Goal: Task Accomplishment & Management: Complete application form

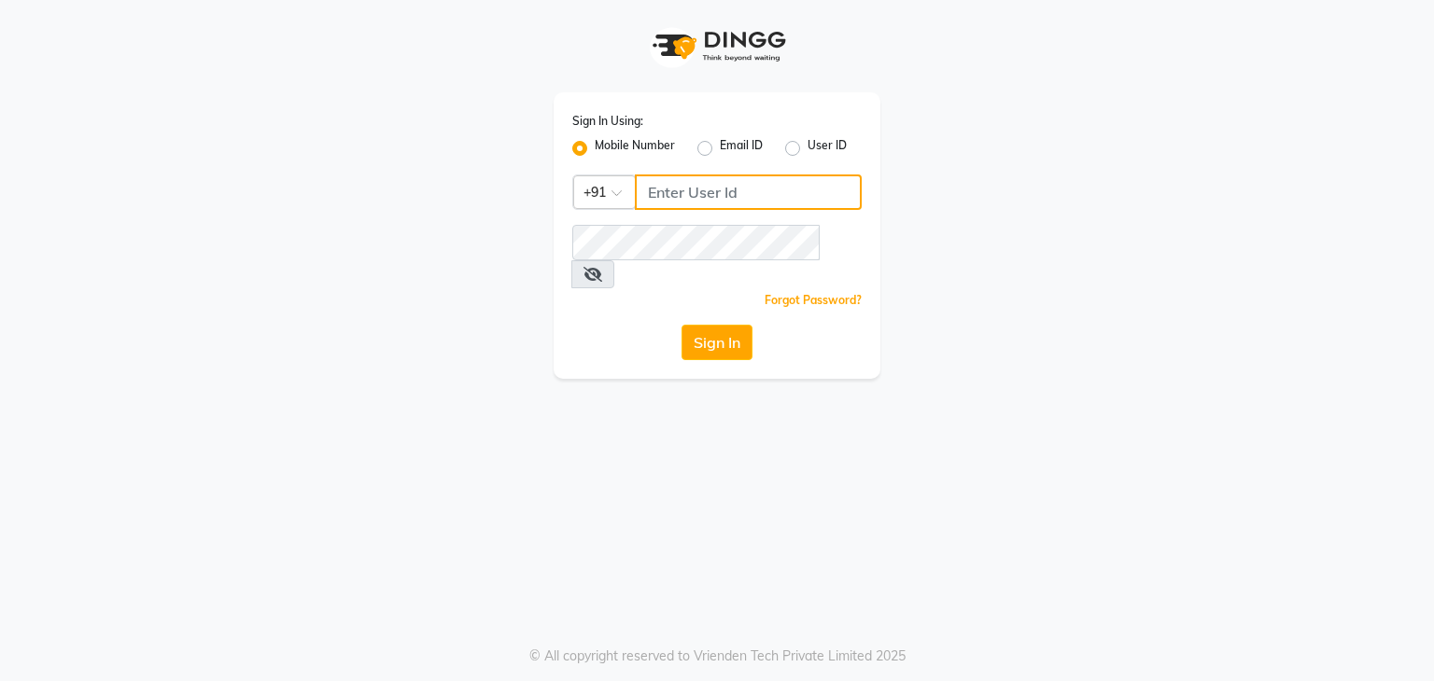
click at [672, 184] on input "Username" at bounding box center [748, 192] width 227 height 35
type input "9111223307"
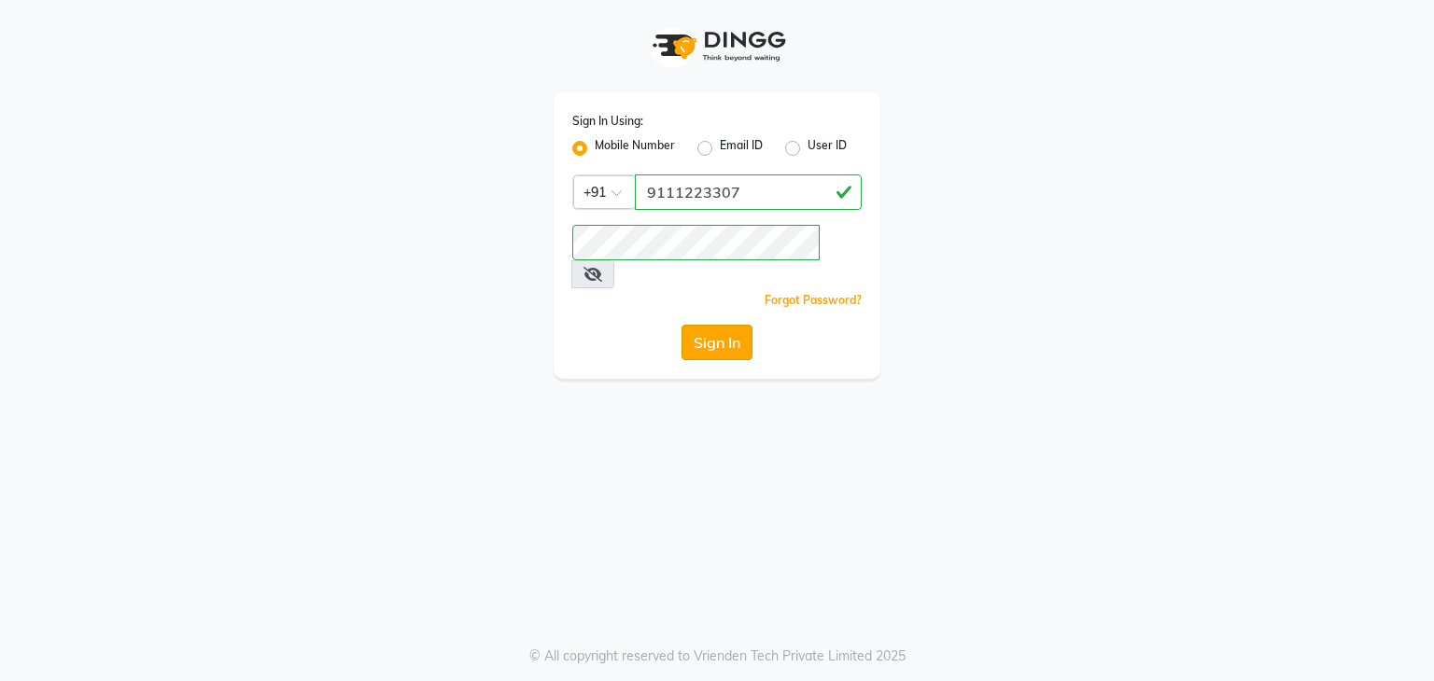
click at [701, 325] on button "Sign In" at bounding box center [716, 342] width 71 height 35
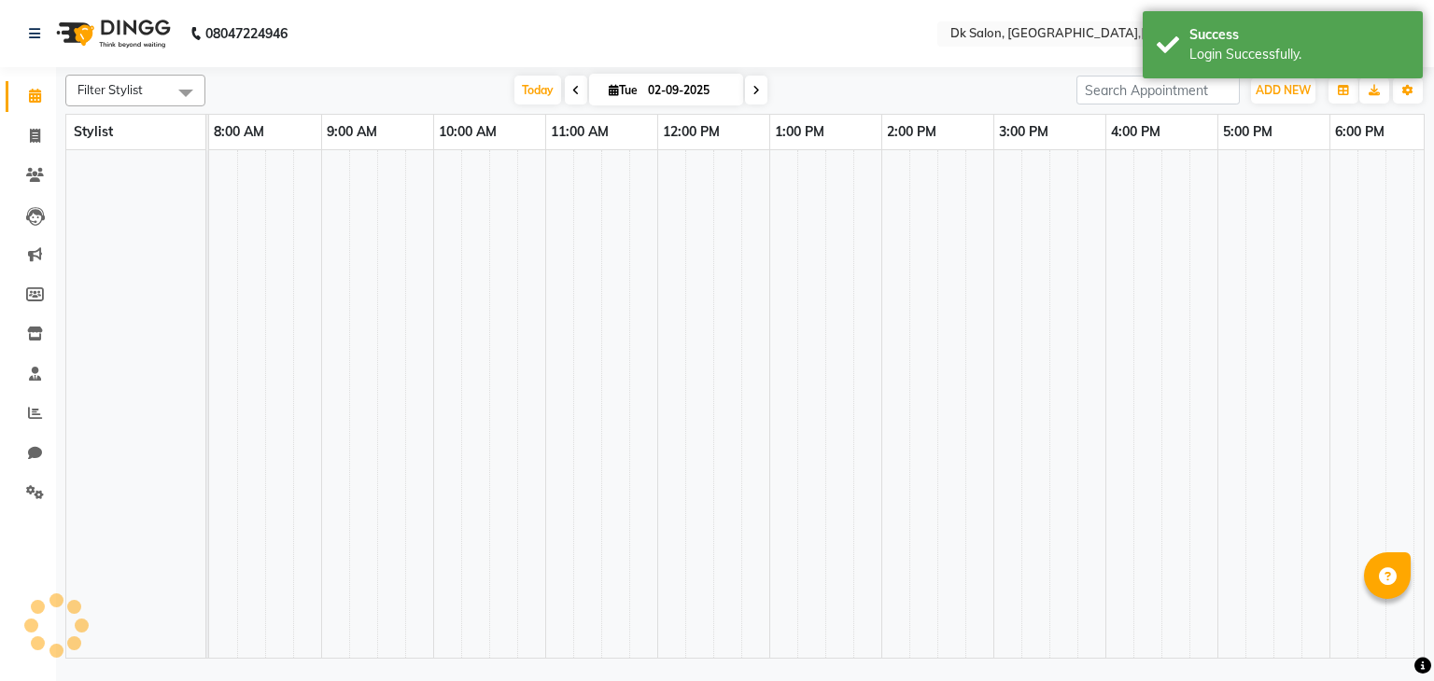
select select "en"
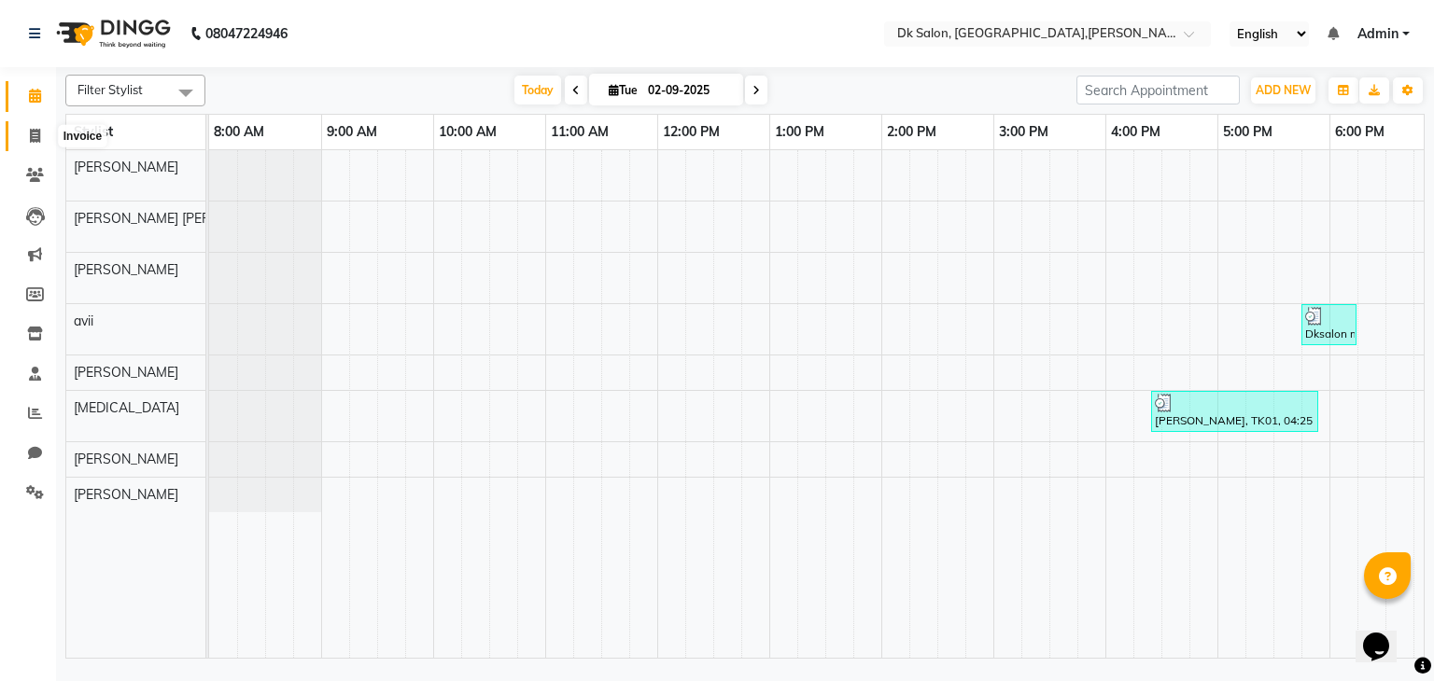
click at [36, 139] on icon at bounding box center [35, 136] width 10 height 14
select select "service"
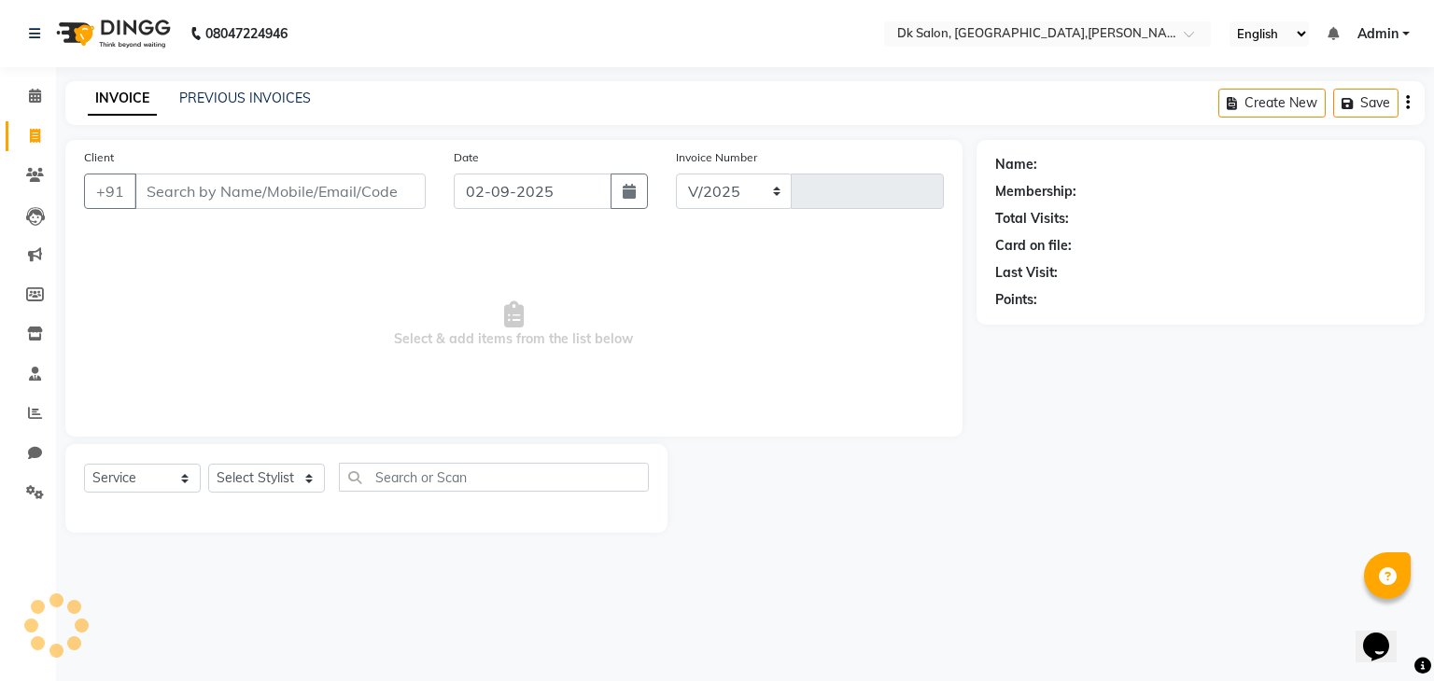
select select "8913"
type input "0007"
click at [1228, 99] on icon "button" at bounding box center [1235, 103] width 18 height 13
select select "service"
type input "0007"
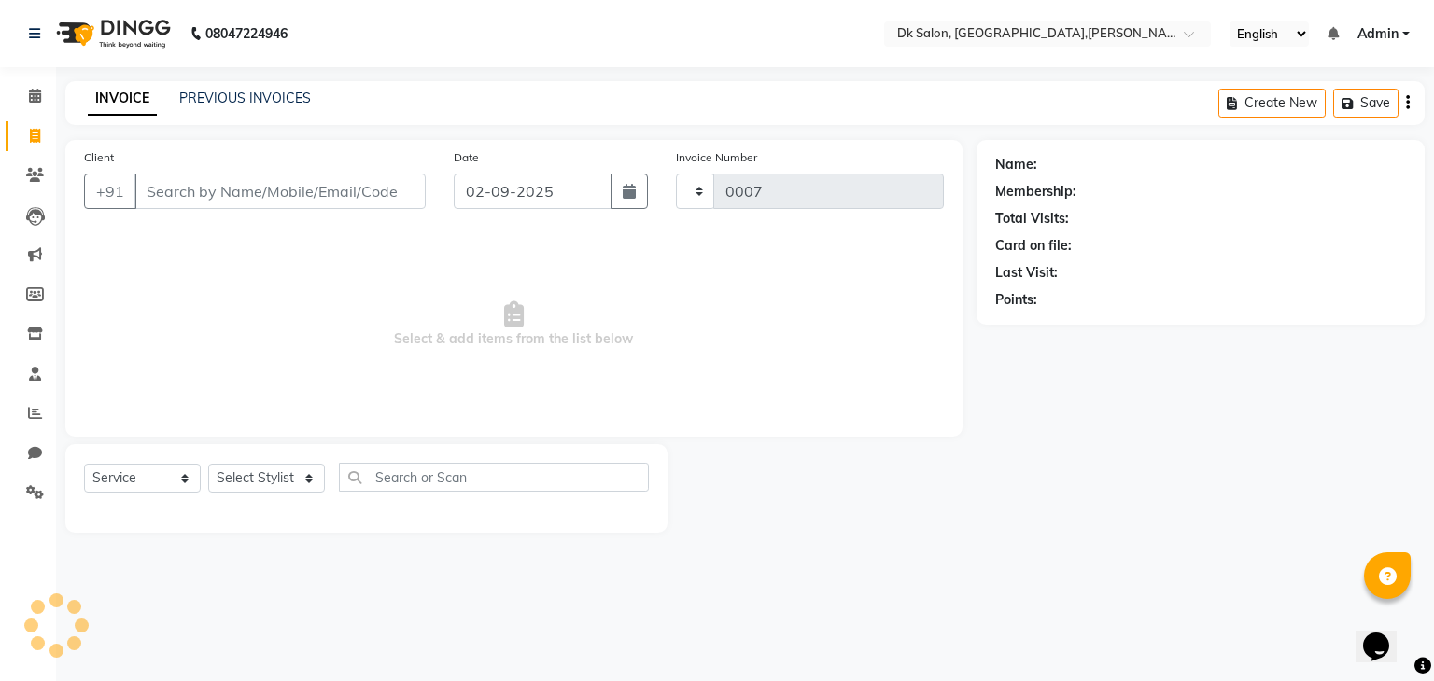
select select "8913"
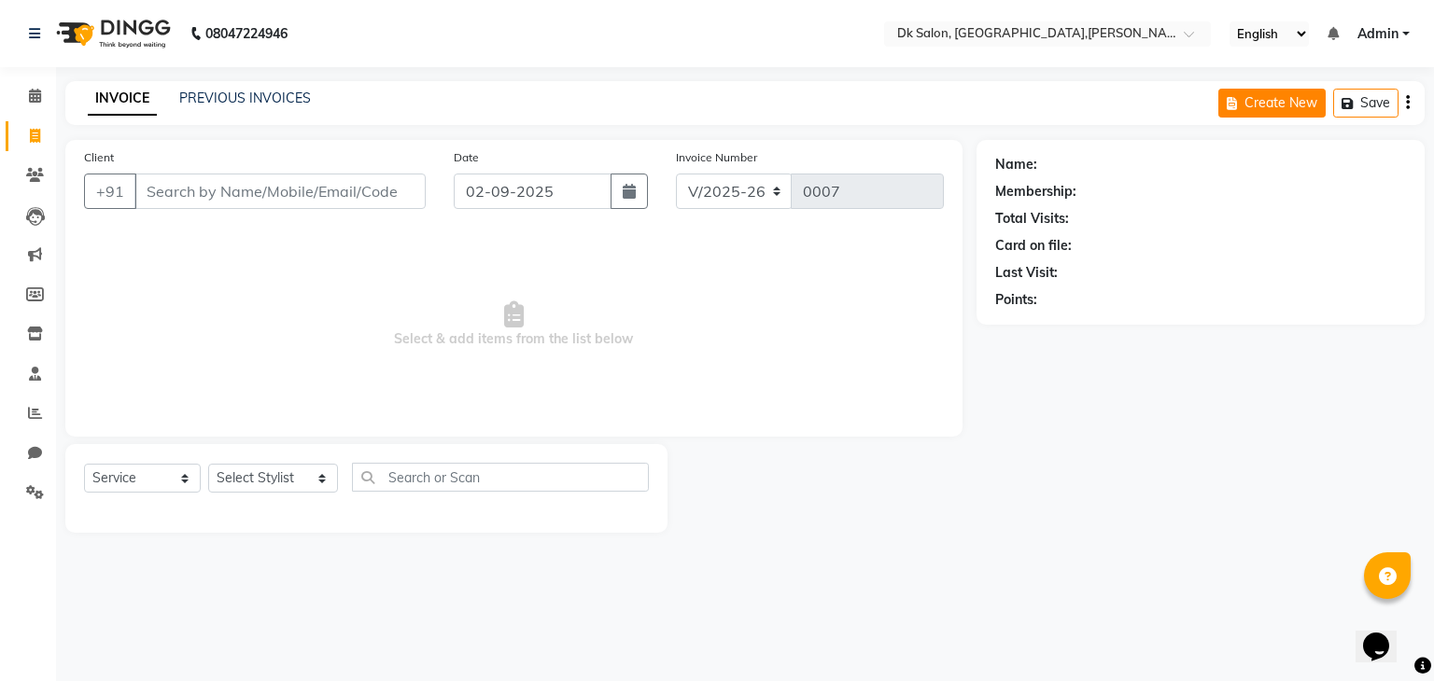
click at [1292, 102] on button "Create New" at bounding box center [1271, 103] width 107 height 29
select select "service"
type input "0007"
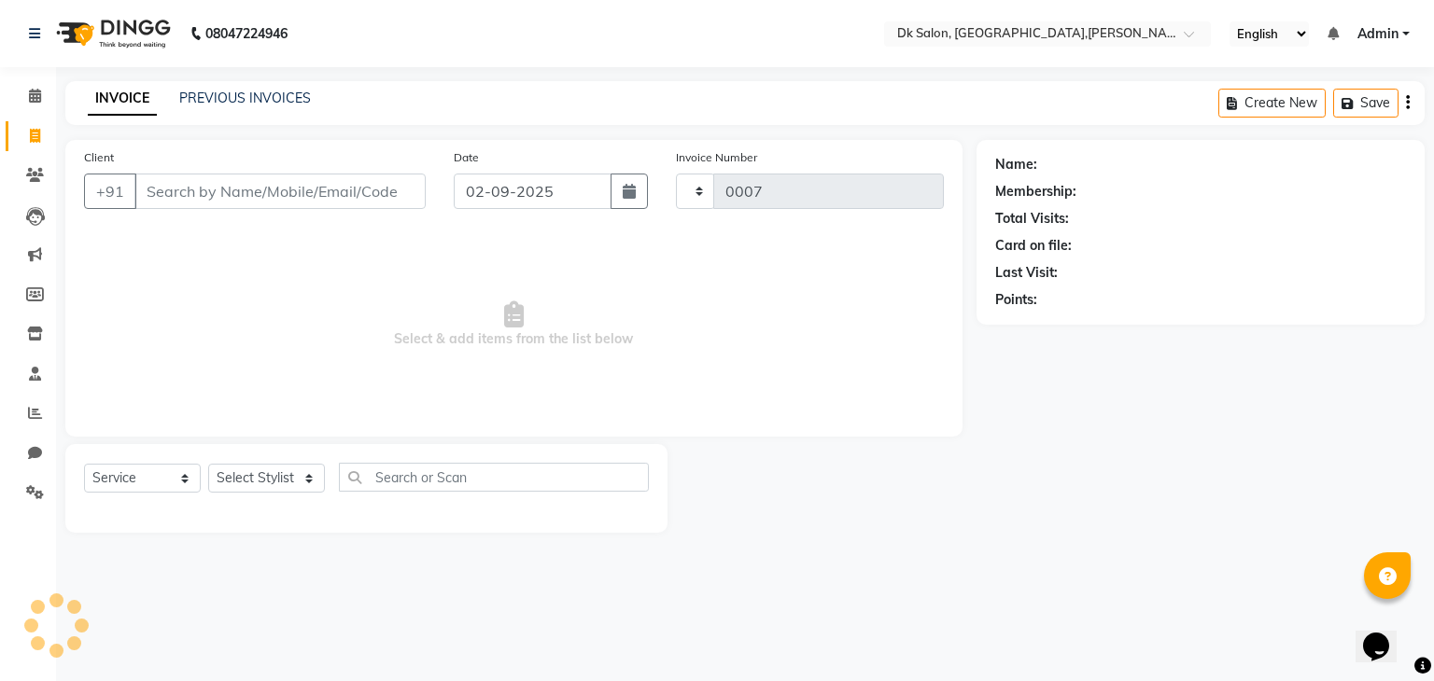
select select "8913"
click at [1292, 102] on button "Create New" at bounding box center [1271, 103] width 107 height 29
select select "service"
click at [1292, 102] on button "Create New" at bounding box center [1271, 103] width 107 height 29
select select "8913"
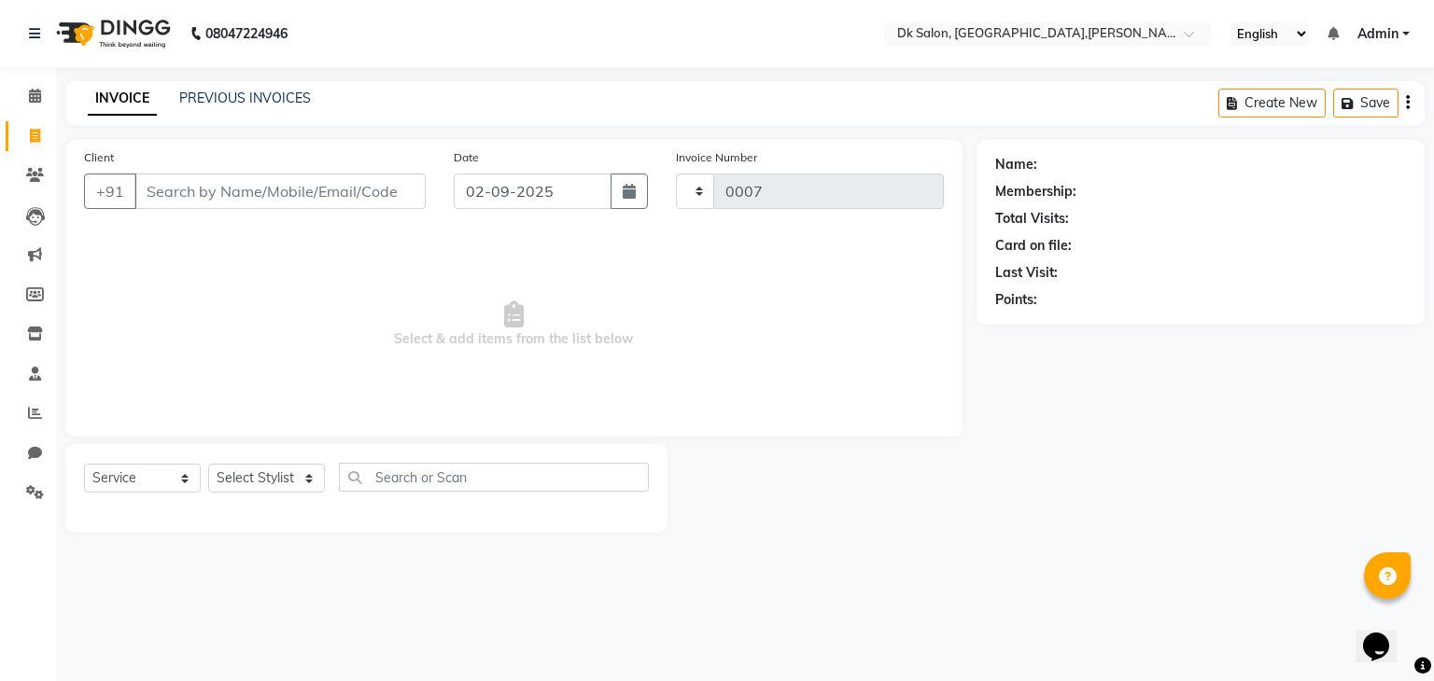
select select "service"
click at [1351, 109] on icon "button" at bounding box center [1350, 103] width 19 height 13
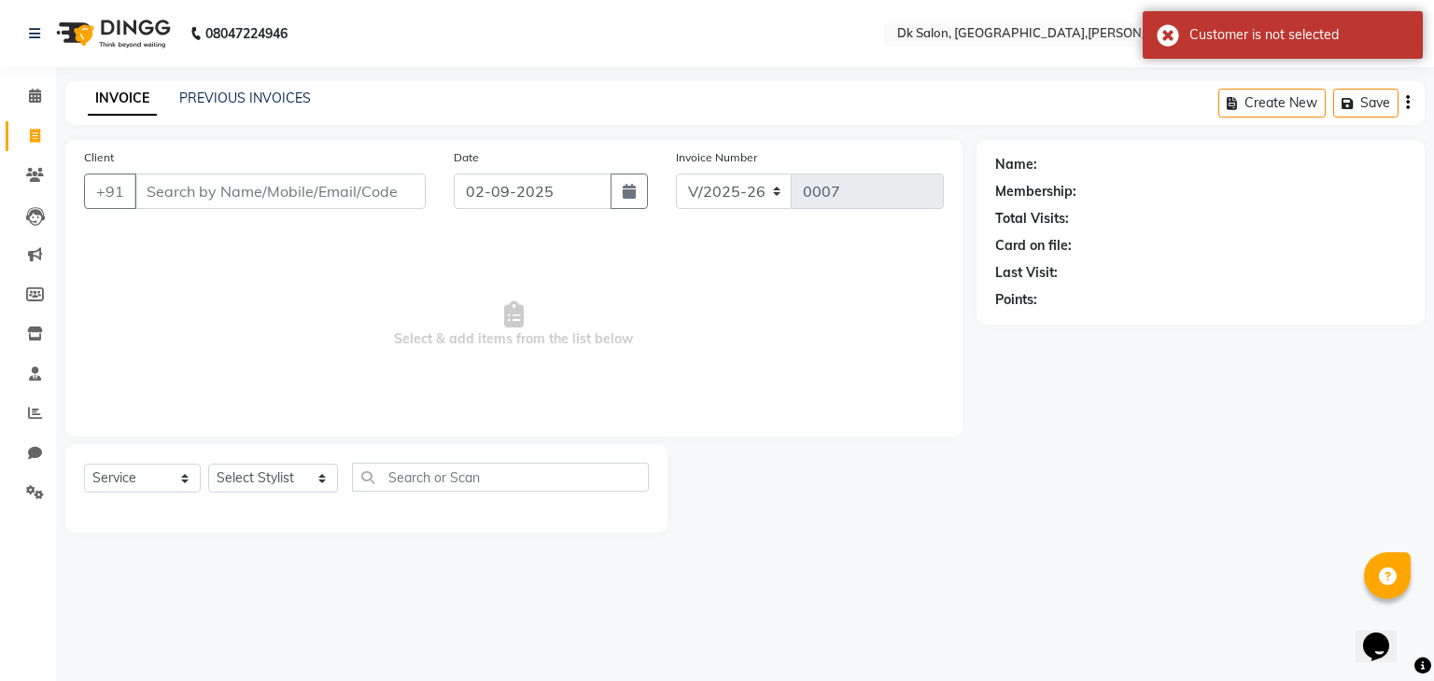
click at [1399, 102] on div "Create New Save" at bounding box center [1321, 103] width 206 height 44
click at [1411, 105] on div "Create New Save" at bounding box center [1321, 103] width 206 height 44
click at [1404, 105] on div "Create New Save" at bounding box center [1321, 103] width 206 height 44
click at [1166, 38] on div "Customer is not selected" at bounding box center [1282, 35] width 280 height 48
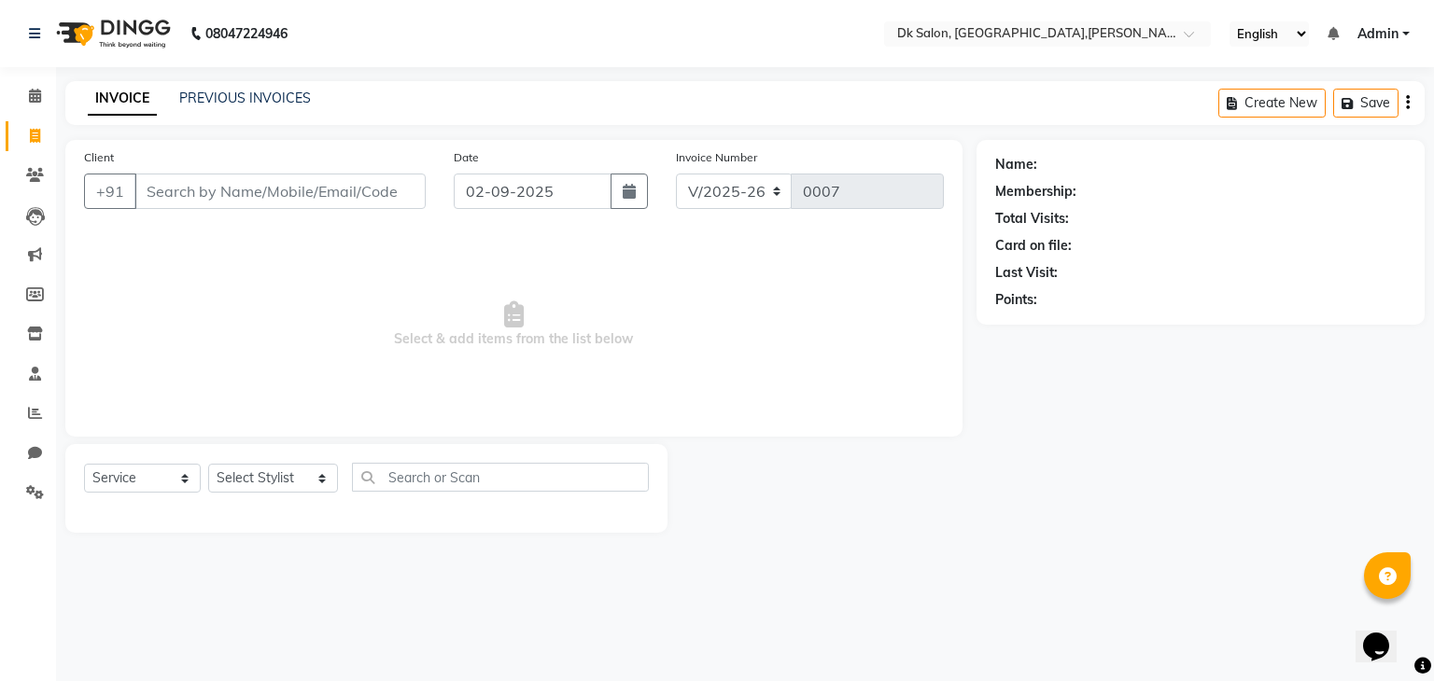
click at [1408, 103] on icon "button" at bounding box center [1408, 103] width 4 height 1
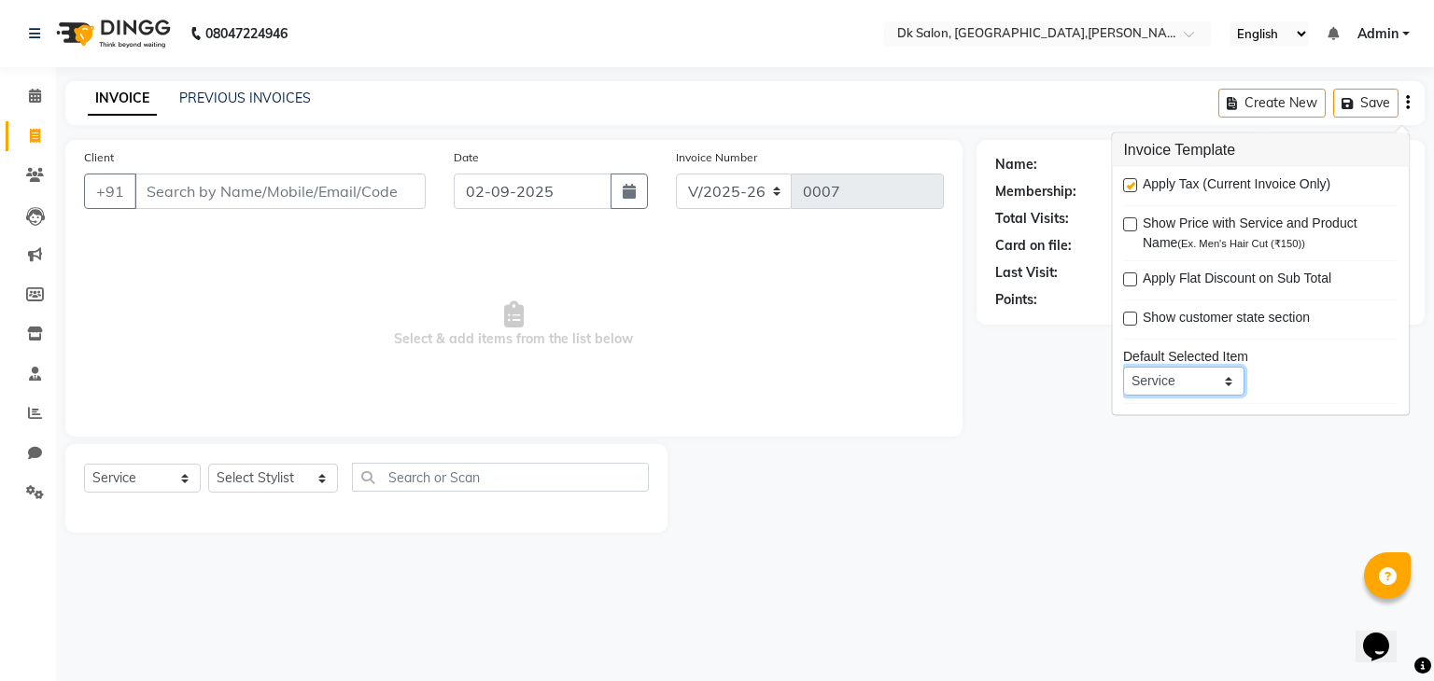
click at [1227, 382] on select "Service Product Membership Package Voucher Prepaid Gift Card" at bounding box center [1183, 381] width 121 height 29
click at [1123, 367] on select "Service Product Membership Package Voucher Prepaid Gift Card" at bounding box center [1183, 381] width 121 height 29
click at [1098, 434] on div "Name: Membership: Total Visits: Card on file: Last Visit: Points:" at bounding box center [1207, 336] width 462 height 393
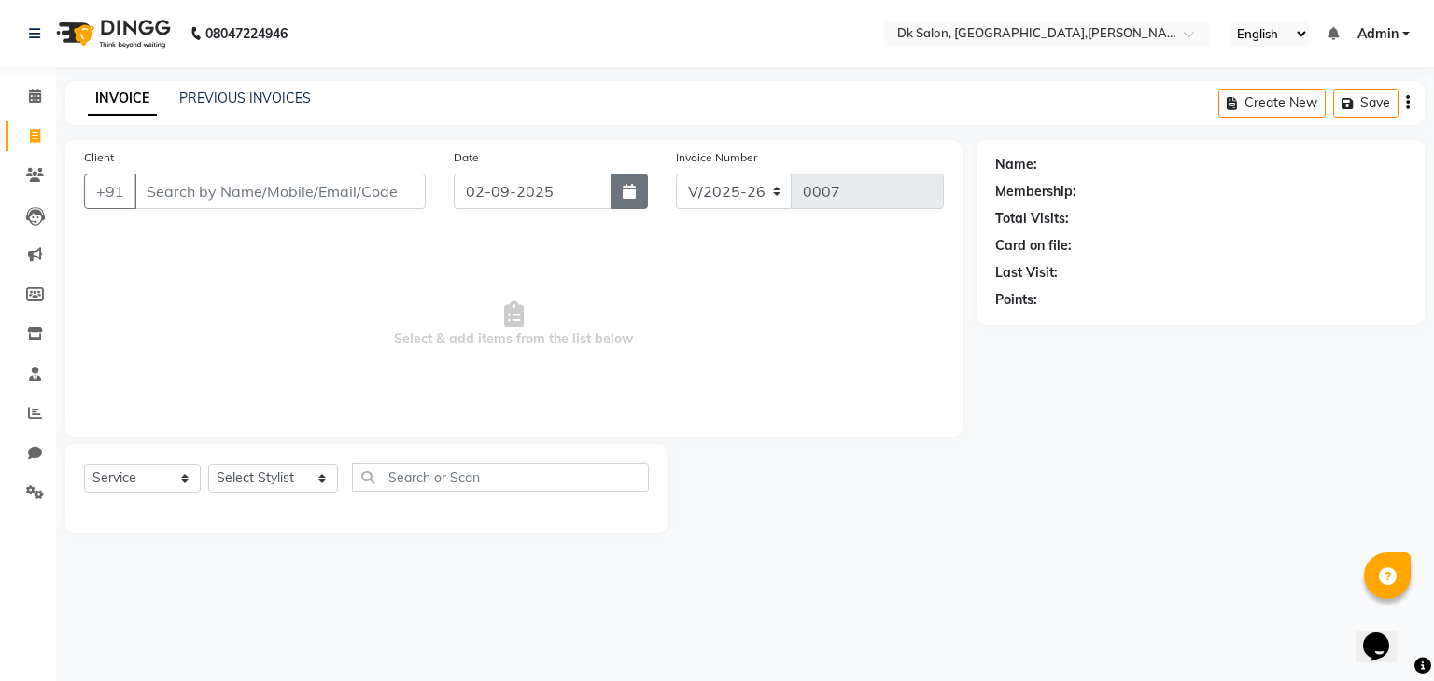
click at [634, 186] on icon "button" at bounding box center [628, 191] width 13 height 15
select select "9"
select select "2025"
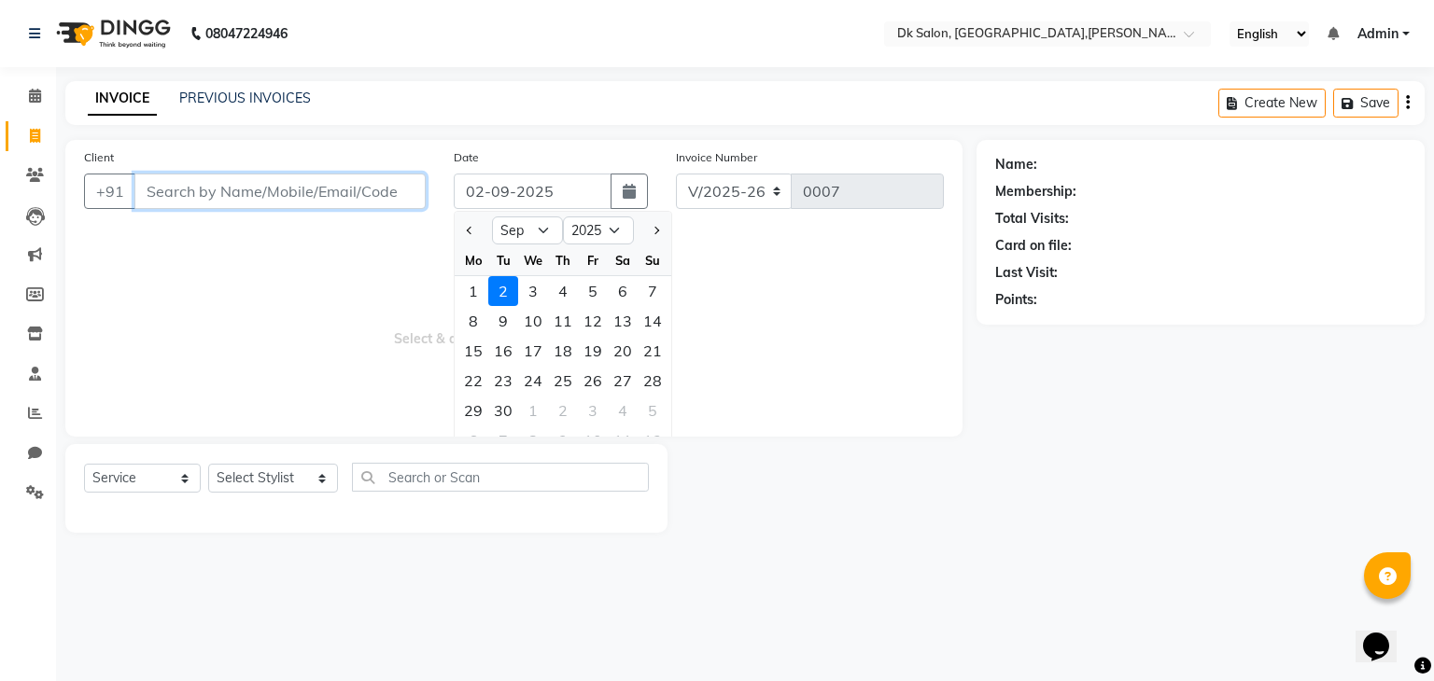
click at [389, 187] on input "Client" at bounding box center [279, 191] width 291 height 35
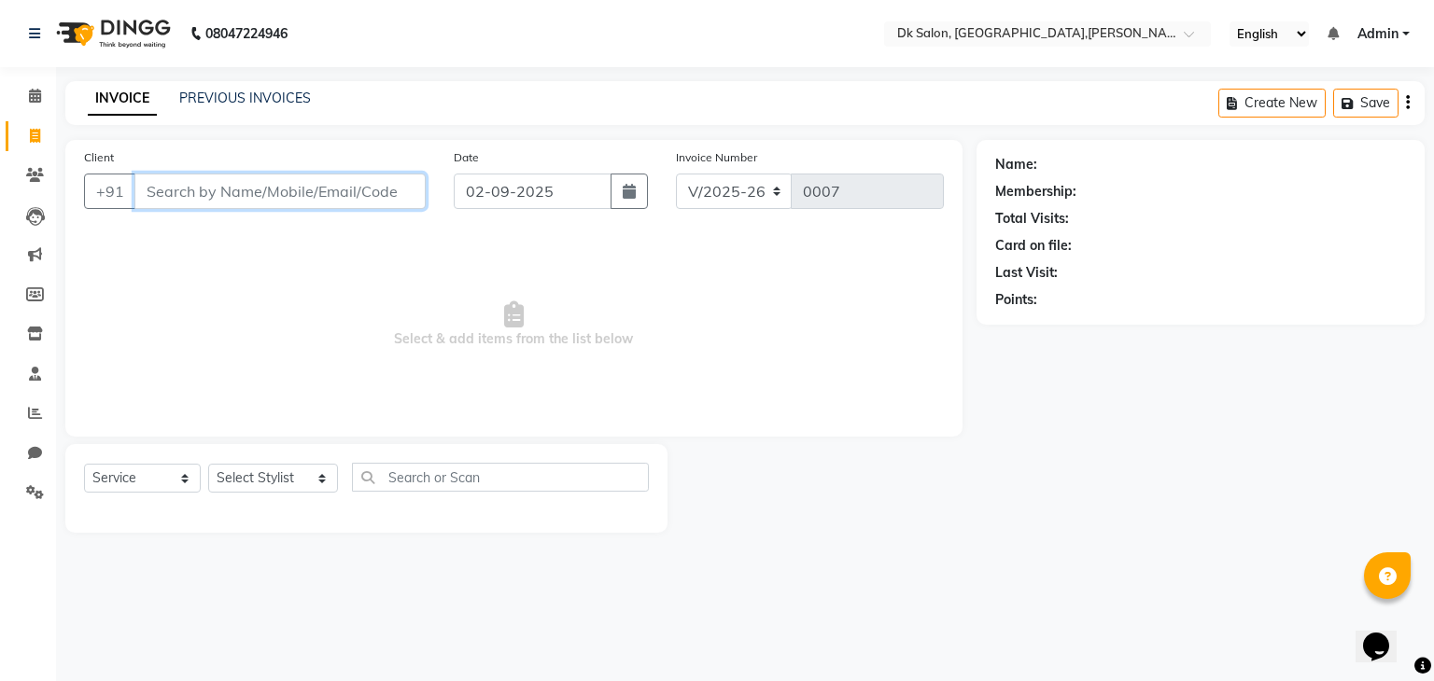
click at [352, 191] on input "Client" at bounding box center [279, 191] width 291 height 35
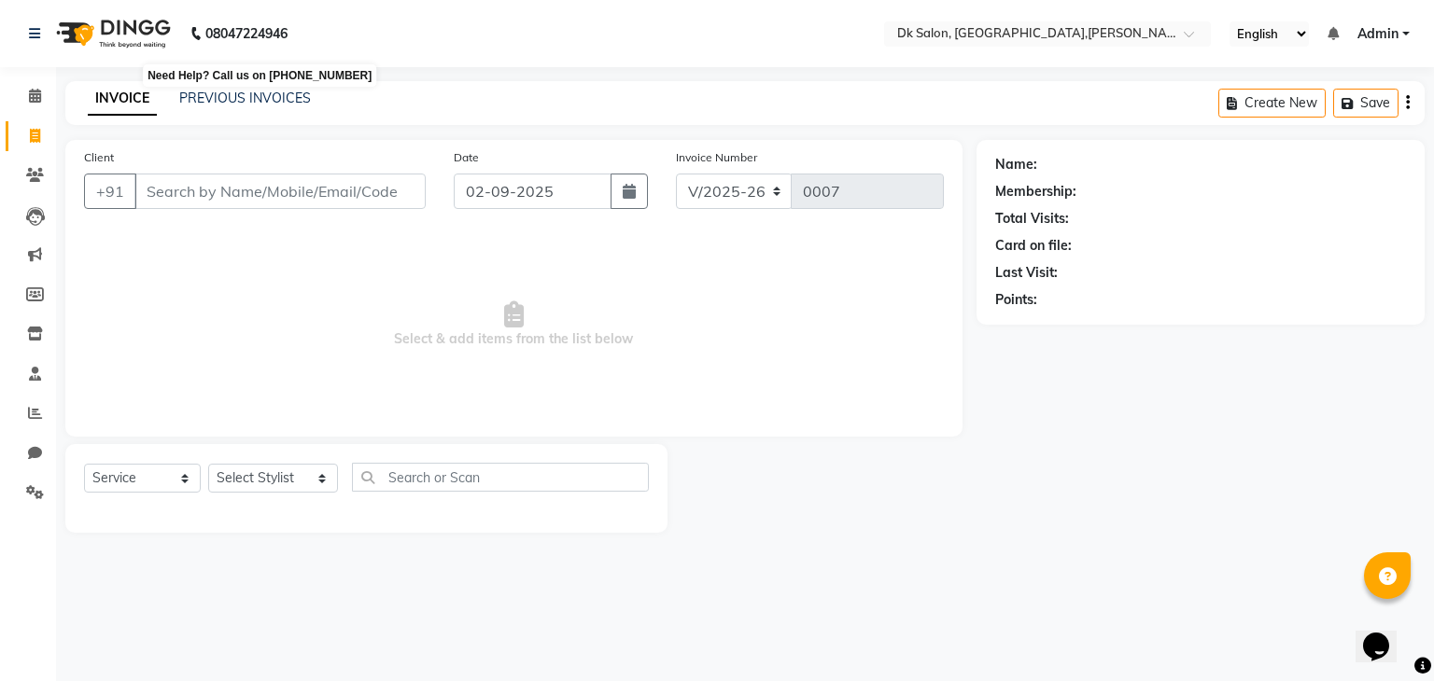
click at [216, 45] on b "08047224946" at bounding box center [246, 33] width 82 height 52
click at [1407, 104] on icon "button" at bounding box center [1408, 103] width 4 height 1
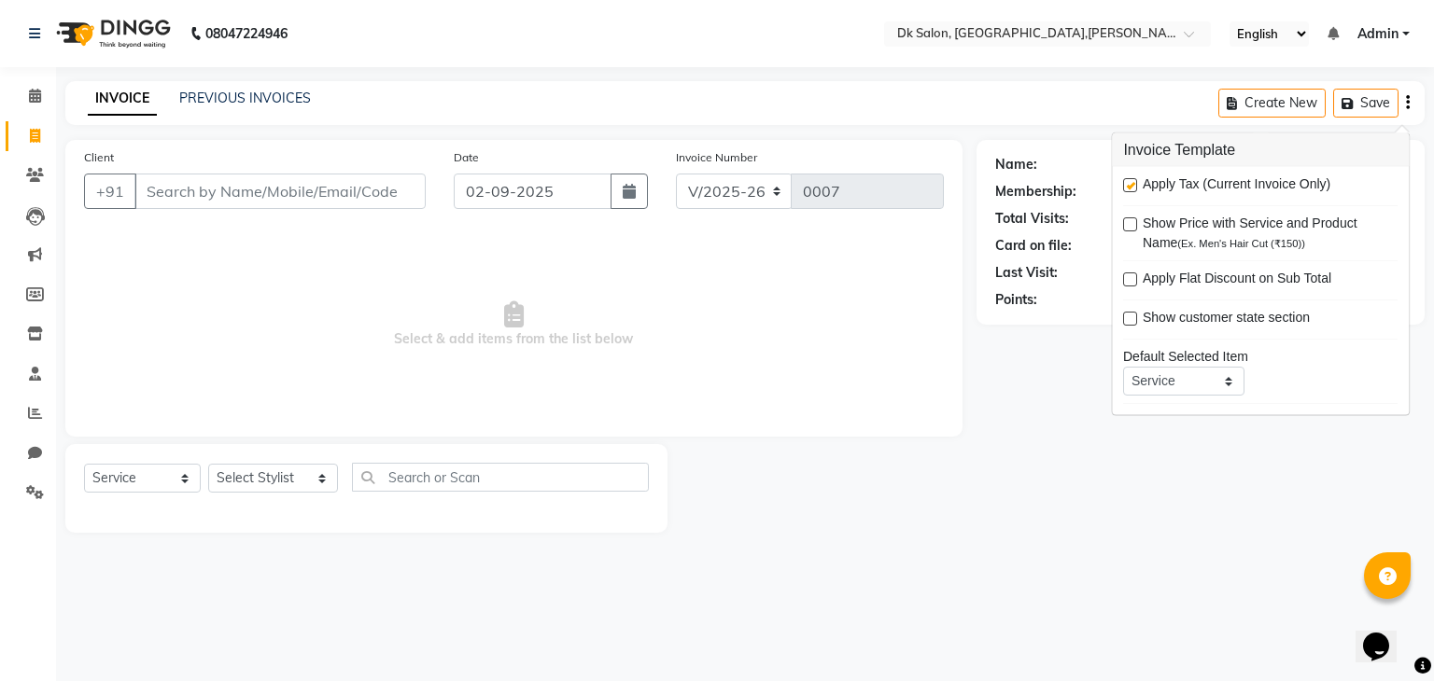
click at [1125, 273] on label at bounding box center [1130, 280] width 14 height 14
click at [1125, 274] on input "checkbox" at bounding box center [1129, 280] width 12 height 12
click at [1125, 273] on label at bounding box center [1130, 280] width 14 height 14
click at [1125, 274] on input "checkbox" at bounding box center [1129, 280] width 12 height 12
click at [1133, 273] on label at bounding box center [1130, 280] width 14 height 14
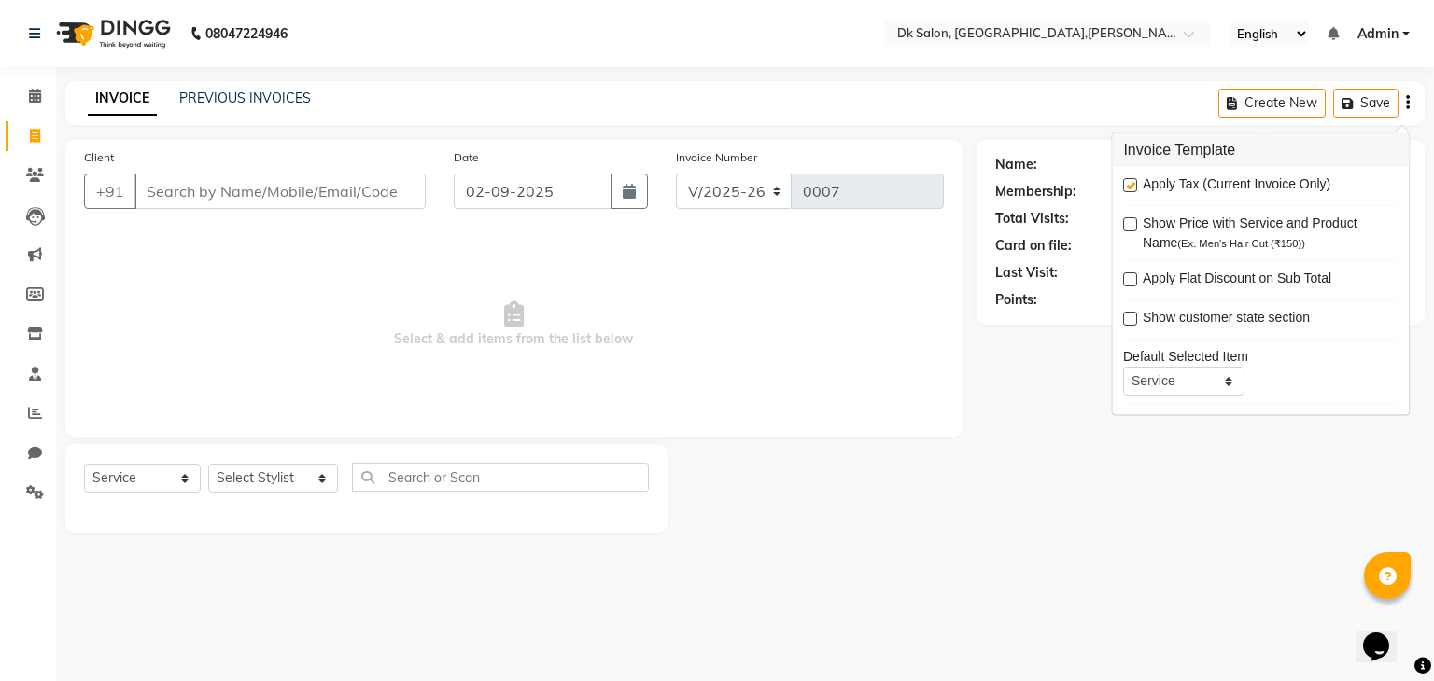
click at [1133, 274] on input "checkbox" at bounding box center [1129, 280] width 12 height 12
checkbox input "true"
click at [1134, 222] on label at bounding box center [1130, 224] width 14 height 14
click at [1134, 222] on input "checkbox" at bounding box center [1129, 225] width 12 height 12
click at [1128, 175] on div "Apply Tax (Current Invoice Only)" at bounding box center [1260, 186] width 274 height 23
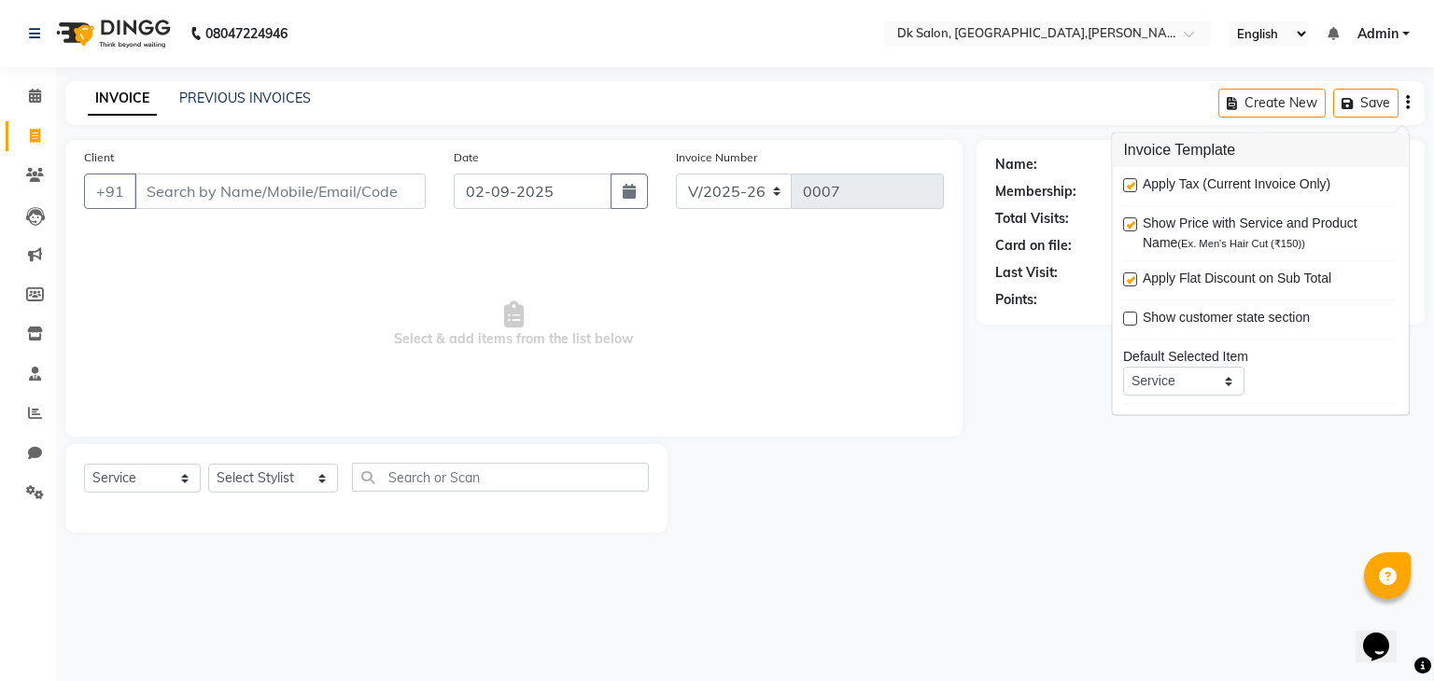
click at [1145, 232] on span "Show Price with Service and Product Name (Ex. Men's Hair Cut (₹150))" at bounding box center [1262, 233] width 240 height 39
click at [1124, 214] on div "Show Price with Service and Product Name (Ex. Men's Hair Cut (₹150))" at bounding box center [1260, 233] width 274 height 39
click at [1126, 220] on label at bounding box center [1130, 224] width 14 height 14
click at [1126, 220] on input "checkbox" at bounding box center [1129, 225] width 12 height 12
checkbox input "false"
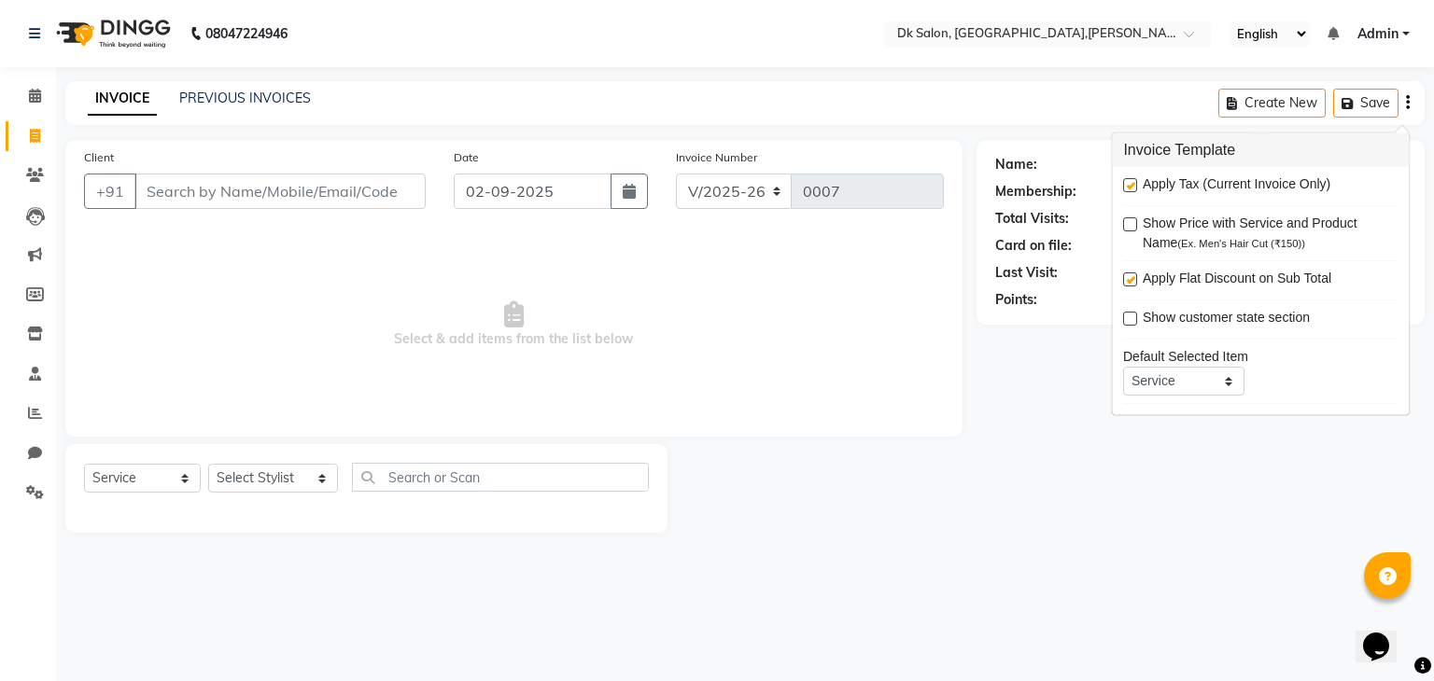
click at [1132, 182] on label at bounding box center [1130, 185] width 14 height 14
click at [1132, 182] on input "checkbox" at bounding box center [1129, 186] width 12 height 12
click at [1132, 182] on label at bounding box center [1130, 185] width 14 height 14
click at [1132, 182] on input "checkbox" at bounding box center [1129, 186] width 12 height 12
checkbox input "true"
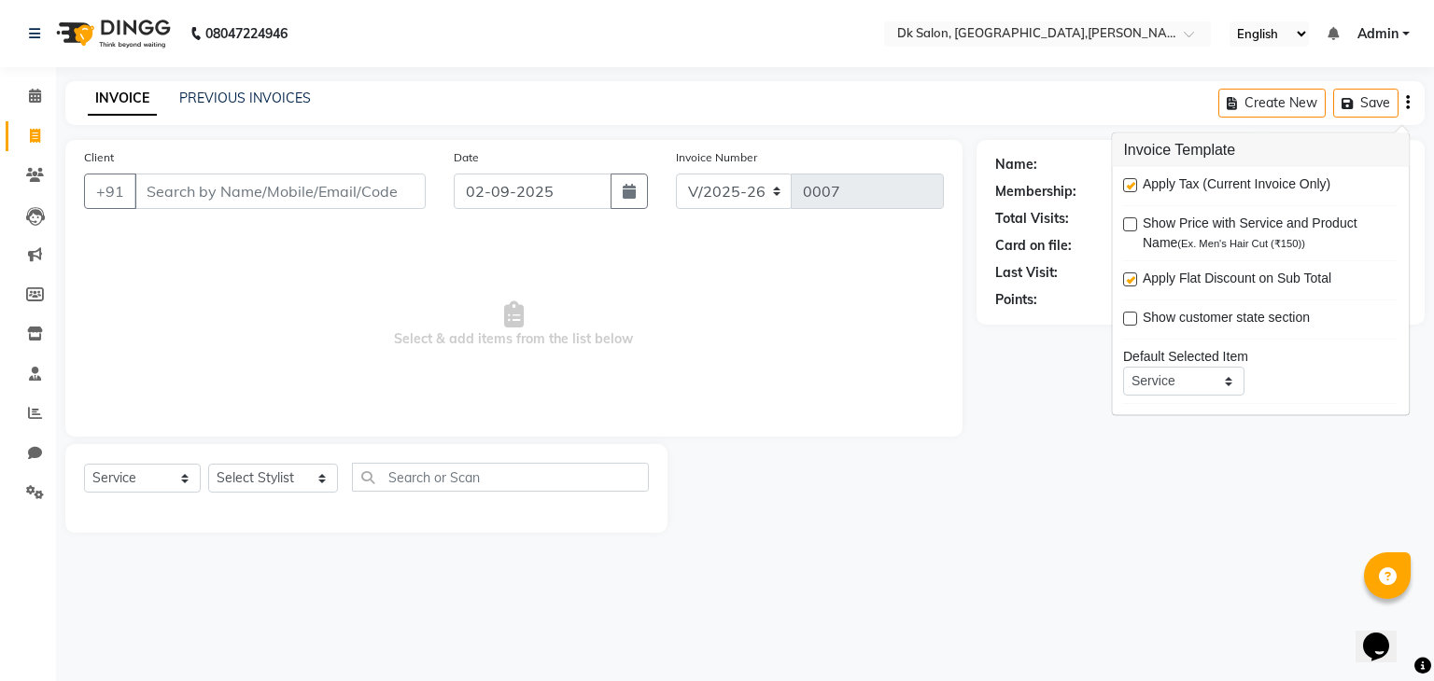
click at [1129, 273] on label at bounding box center [1130, 280] width 14 height 14
click at [1129, 274] on input "checkbox" at bounding box center [1129, 280] width 12 height 12
click at [1129, 273] on label at bounding box center [1130, 280] width 14 height 14
click at [1129, 274] on input "checkbox" at bounding box center [1129, 280] width 12 height 12
checkbox input "true"
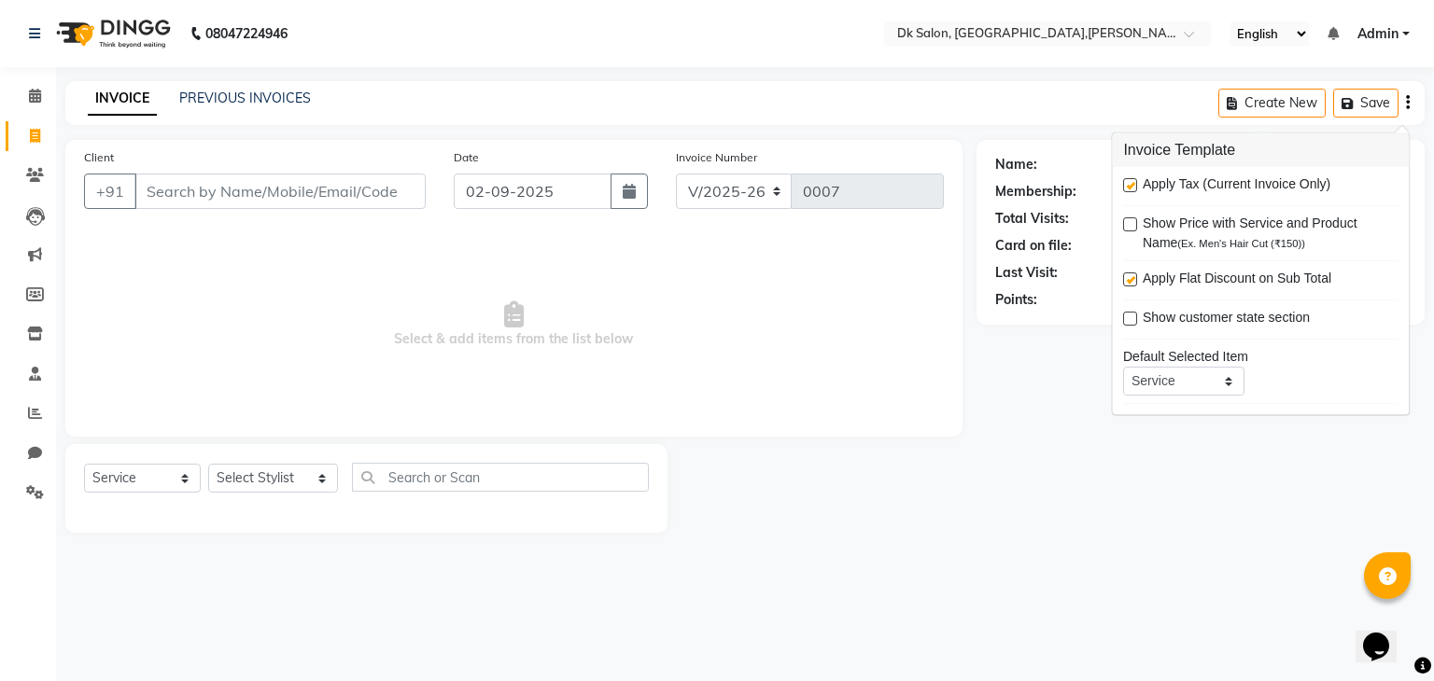
click at [1126, 184] on label at bounding box center [1130, 185] width 14 height 14
click at [1126, 184] on input "checkbox" at bounding box center [1129, 186] width 12 height 12
checkbox input "false"
click at [973, 494] on div at bounding box center [821, 488] width 308 height 89
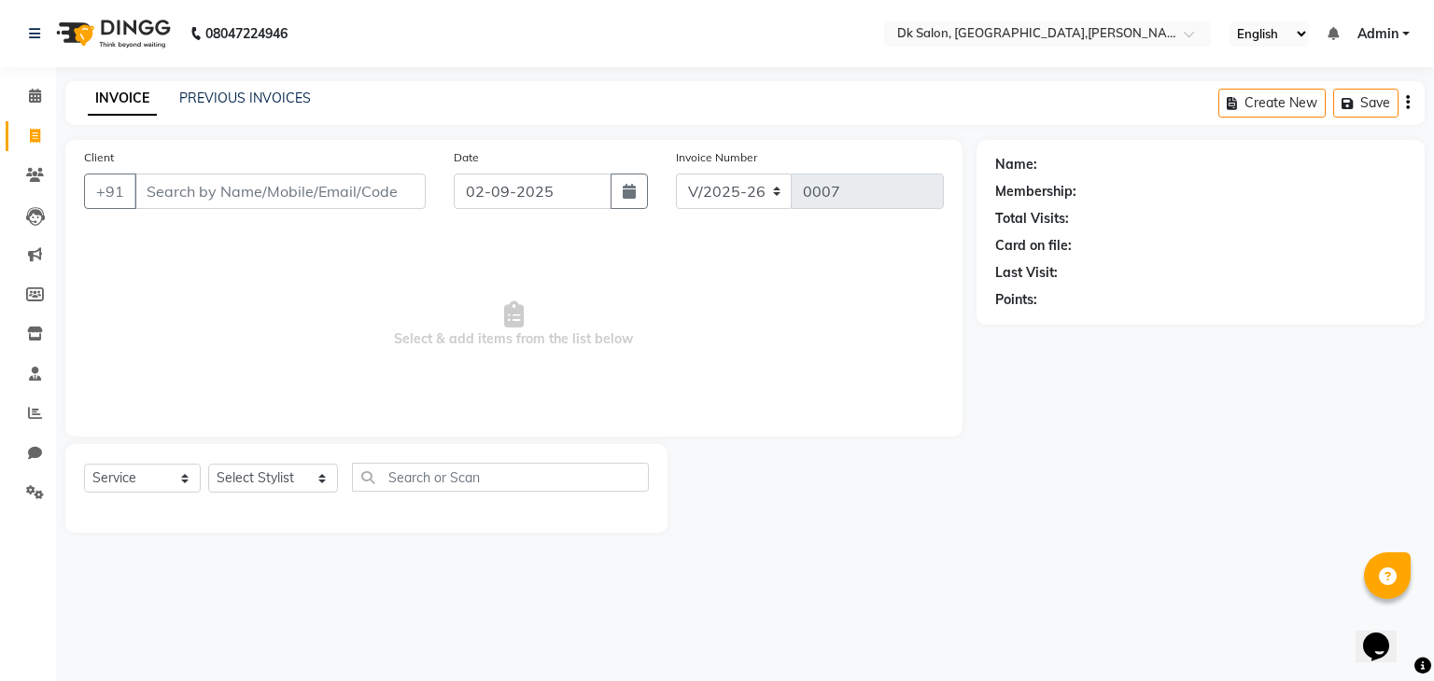
click at [973, 494] on div at bounding box center [821, 488] width 308 height 89
click at [36, 86] on span at bounding box center [35, 96] width 33 height 21
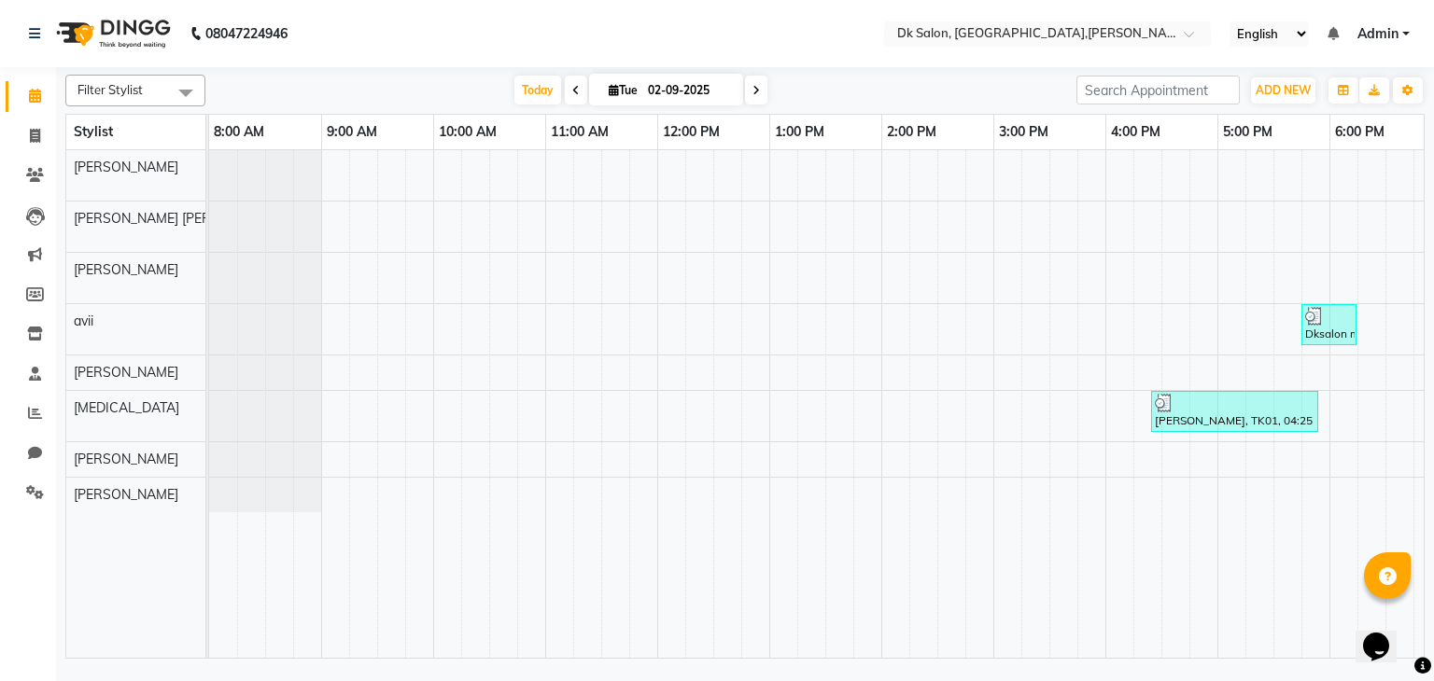
click at [1406, 26] on link "Admin" at bounding box center [1383, 34] width 52 height 20
click at [1216, 188] on div "Dksalon mobil, TK03, 07:15 PM-07:45 PM, Haircut - Haircut (Without Wash) [PERSO…" at bounding box center [937, 404] width 1456 height 509
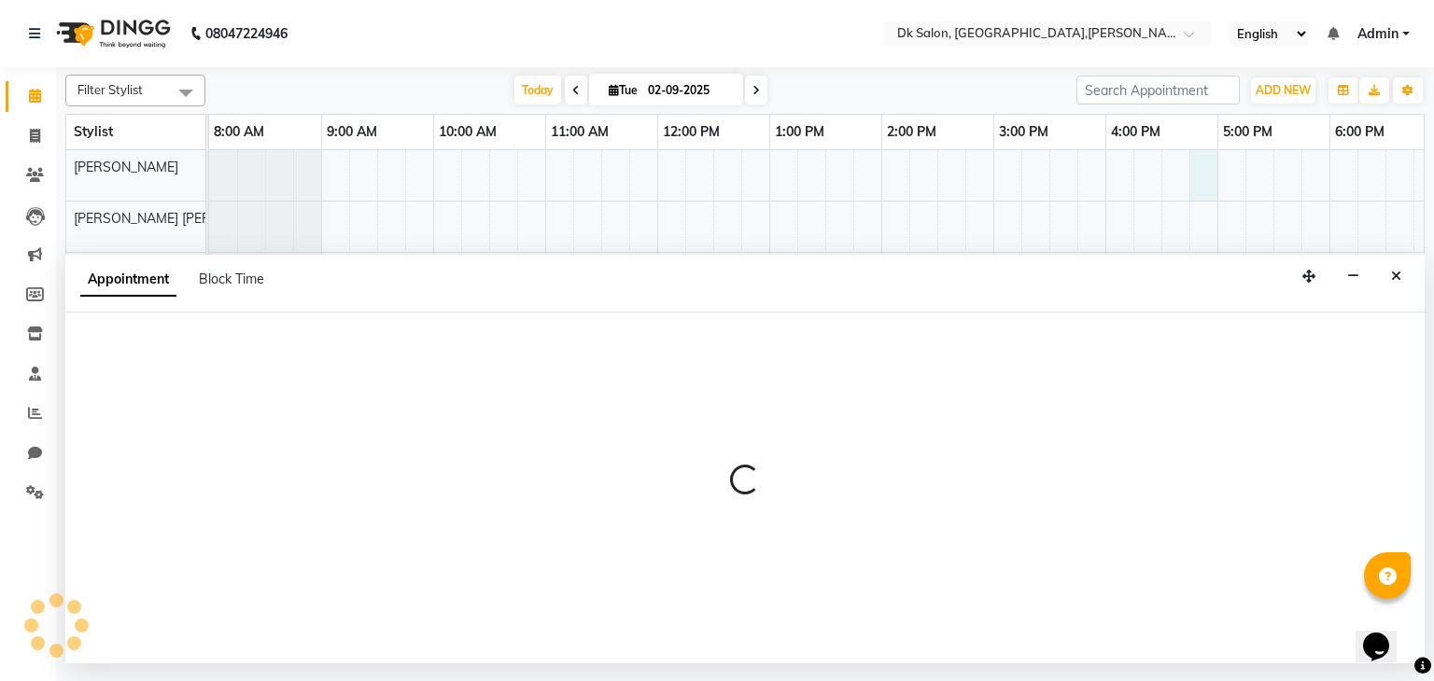
select select "90539"
select select "tentative"
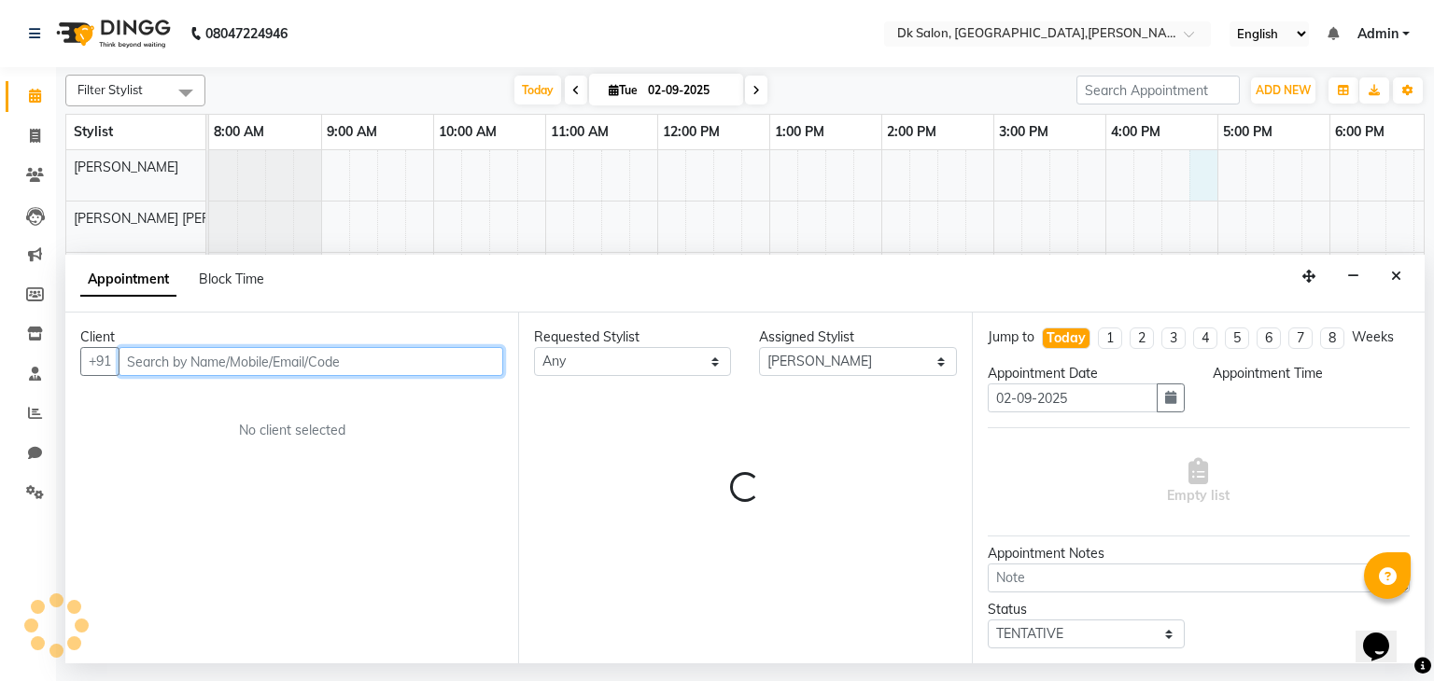
select select "1005"
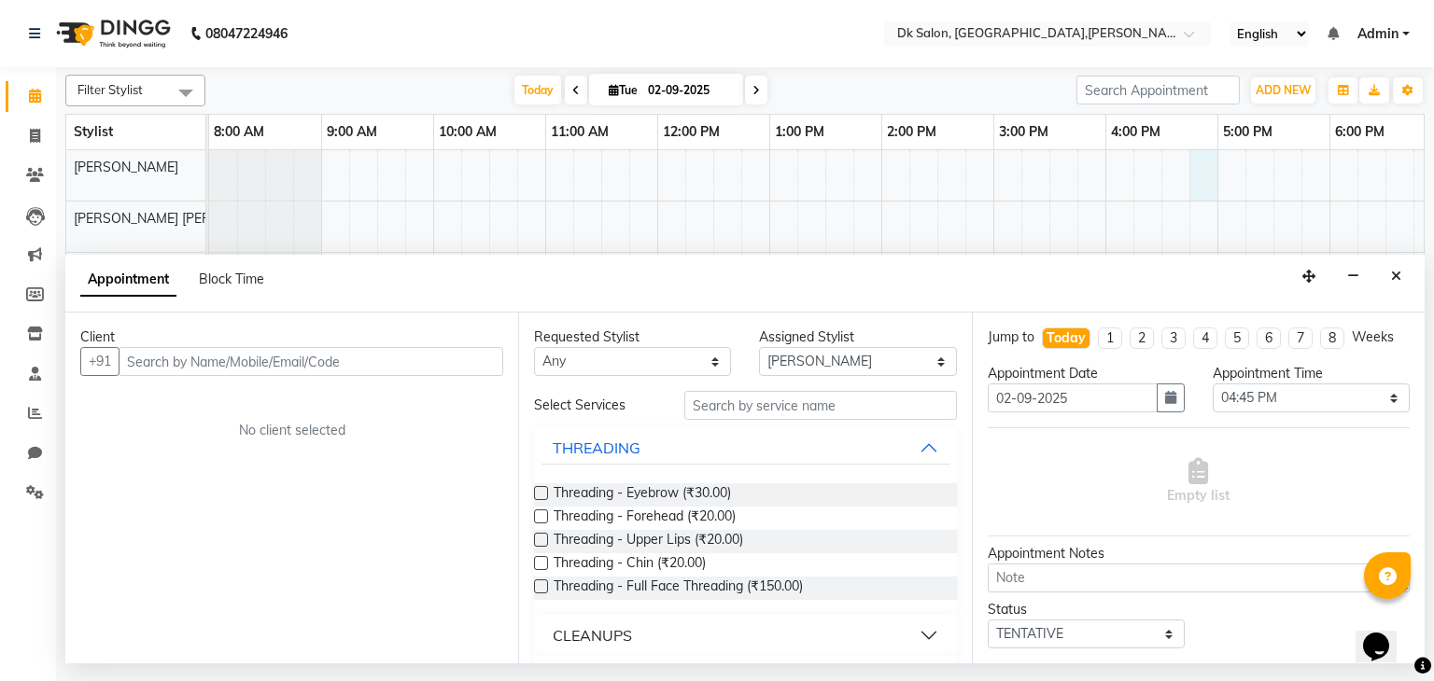
click at [219, 438] on div "No client selected" at bounding box center [291, 431] width 333 height 20
click at [1385, 274] on button "Close" at bounding box center [1395, 276] width 27 height 29
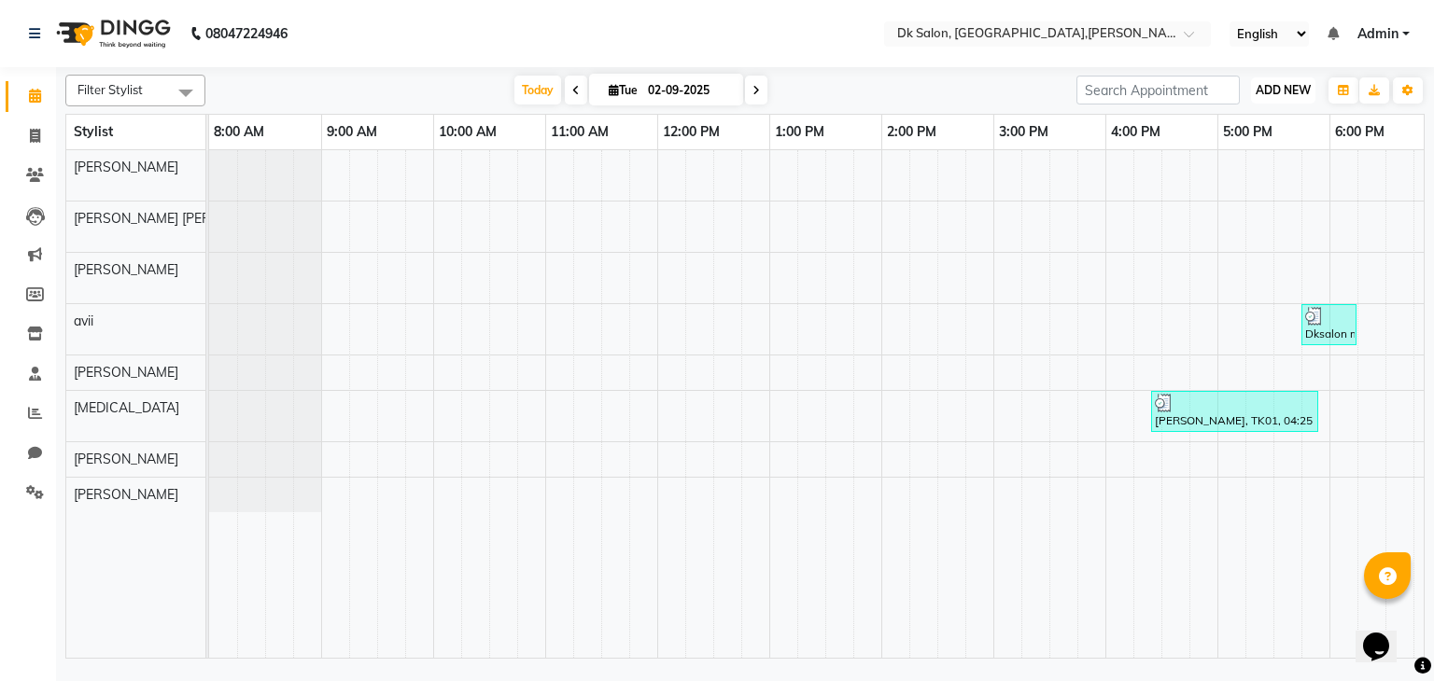
click at [1303, 92] on span "ADD NEW" at bounding box center [1282, 90] width 55 height 14
click at [1275, 130] on button "Add Appointment" at bounding box center [1240, 126] width 147 height 24
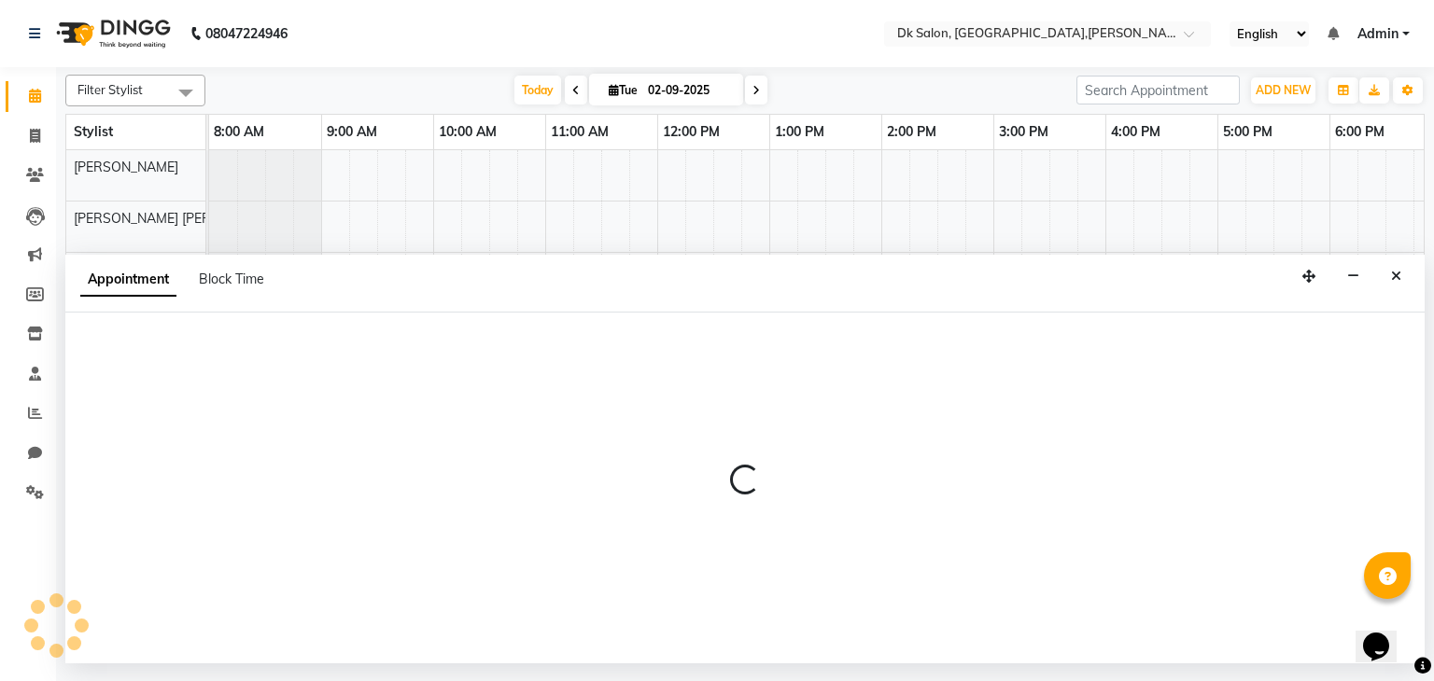
select select "tentative"
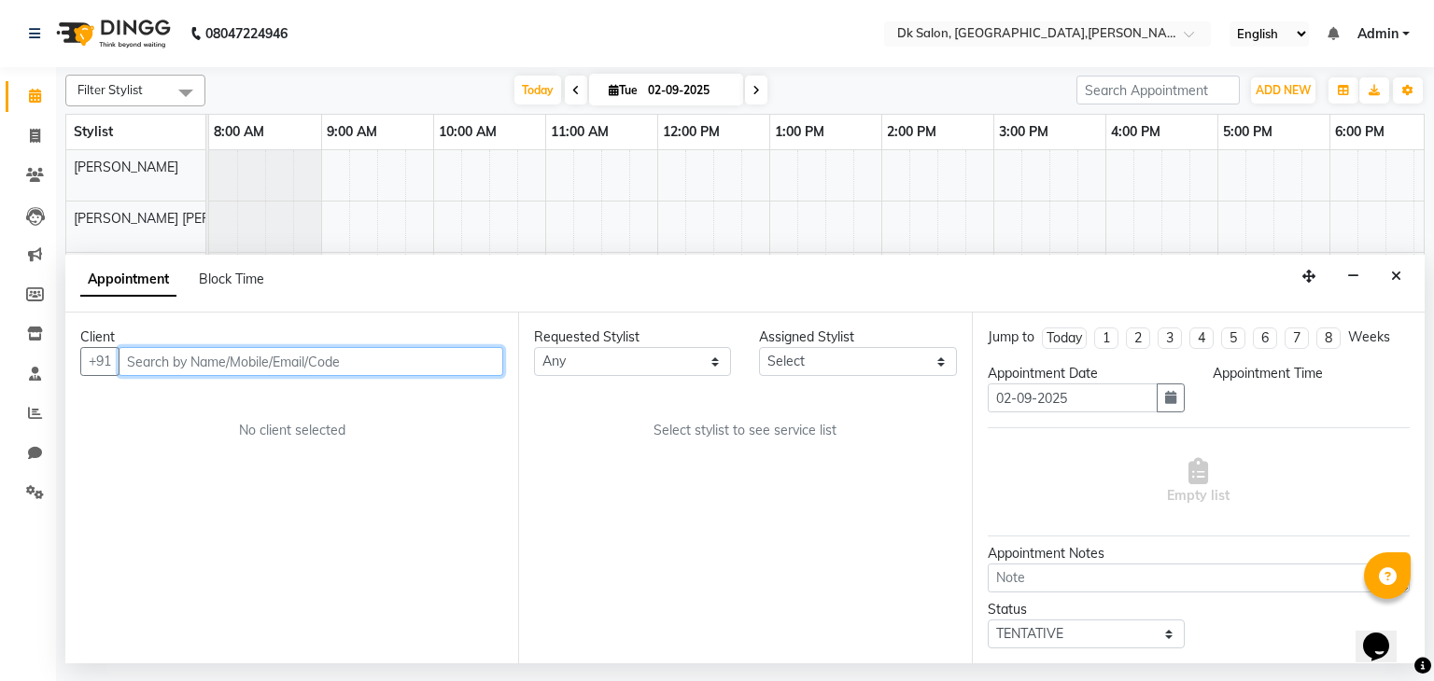
select select "540"
